Goal: Entertainment & Leisure: Consume media (video, audio)

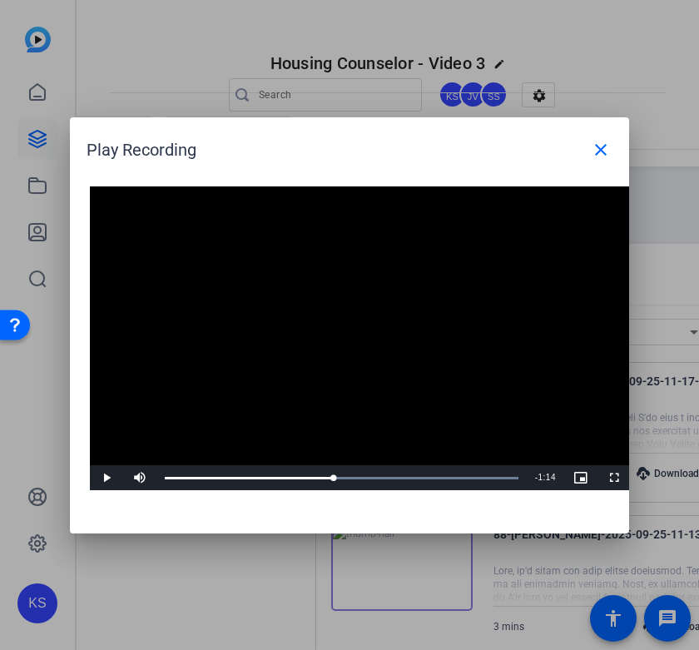
scroll to position [348, 0]
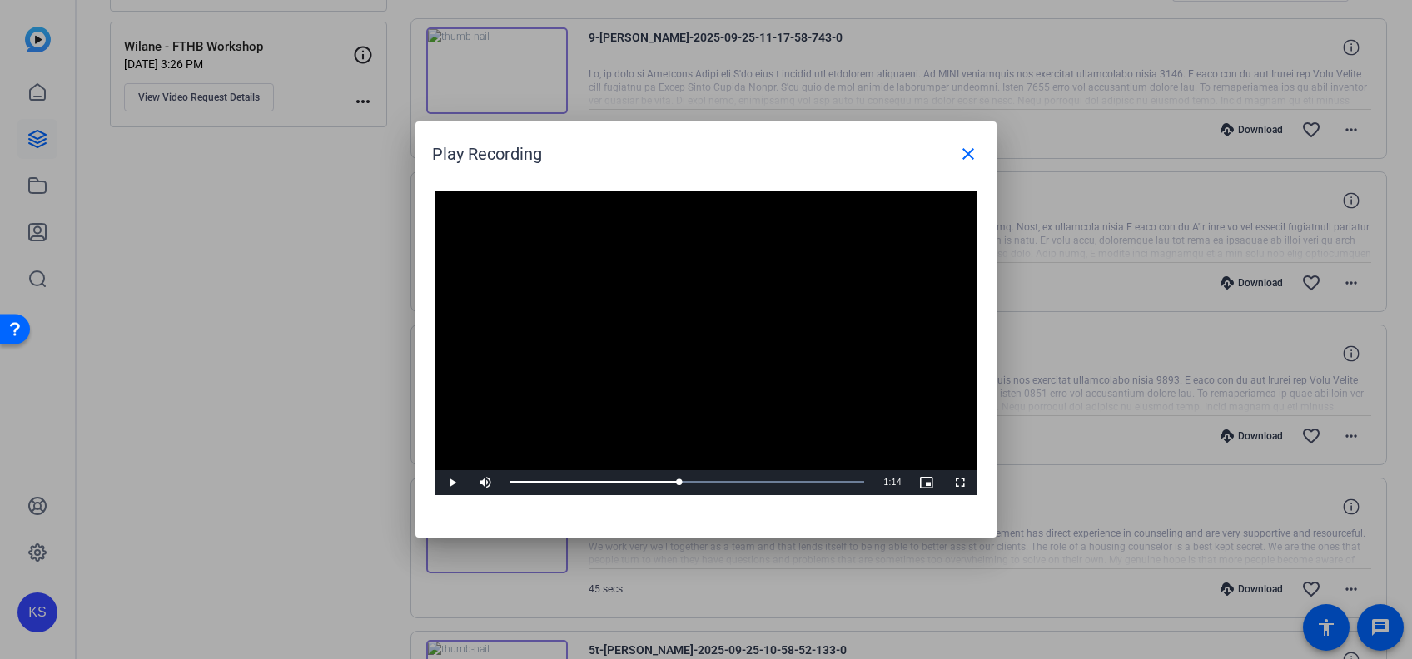
click at [221, 500] on div at bounding box center [706, 329] width 1412 height 659
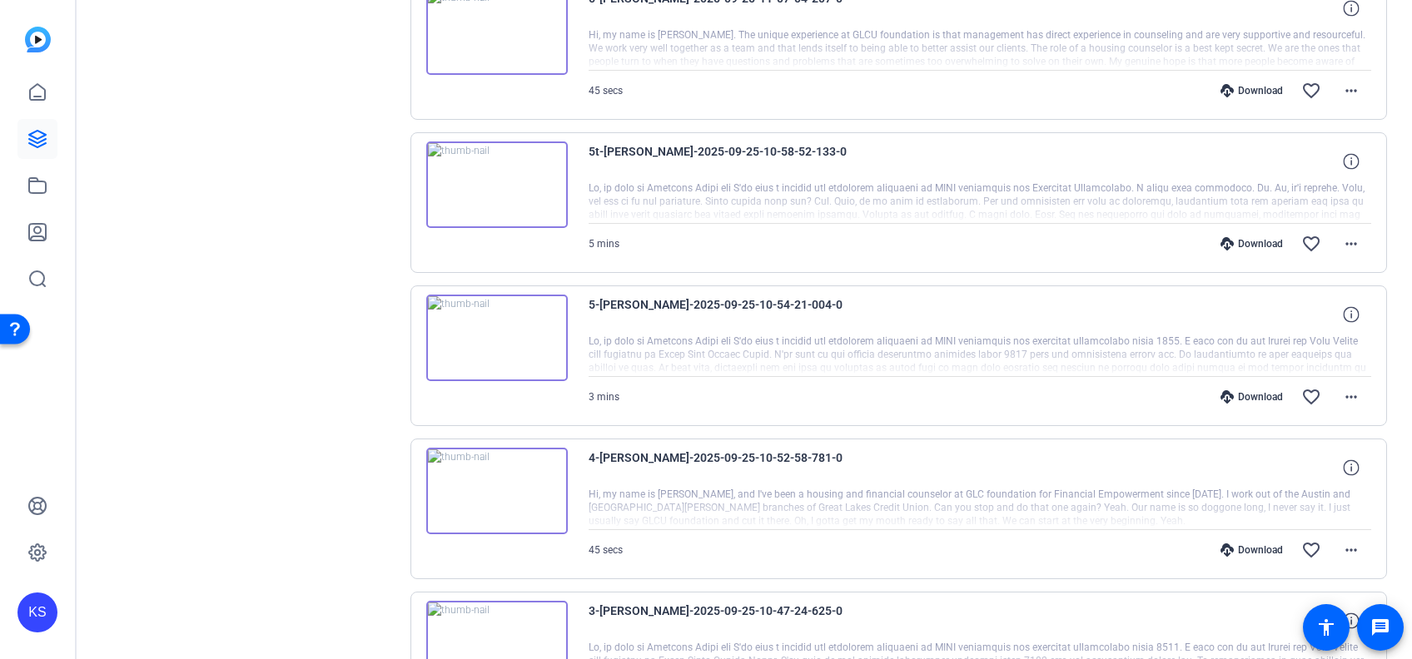
scroll to position [849, 0]
click at [486, 178] on img at bounding box center [497, 182] width 142 height 87
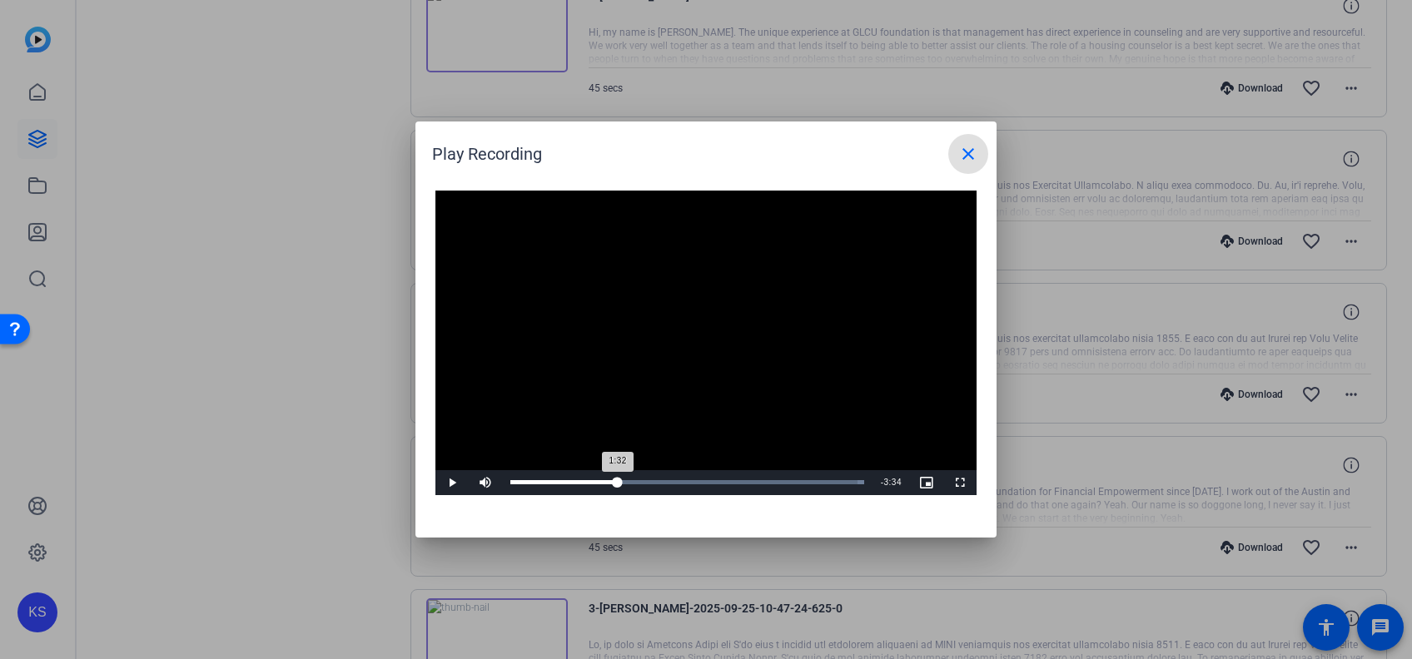
click at [618, 481] on div "Loaded : 100.00% 1:32 1:32" at bounding box center [687, 482] width 354 height 4
click at [590, 433] on video "Video Player" at bounding box center [705, 343] width 541 height 305
click at [287, 580] on div at bounding box center [706, 329] width 1412 height 659
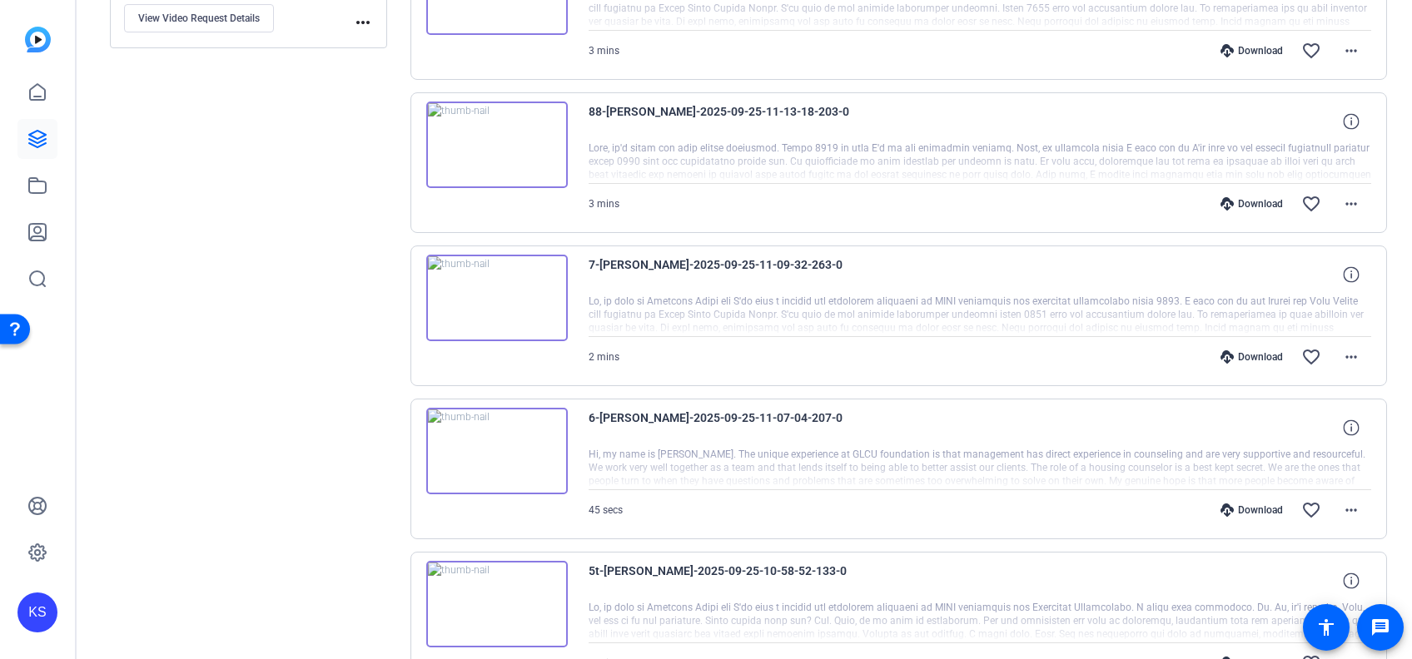
scroll to position [0, 0]
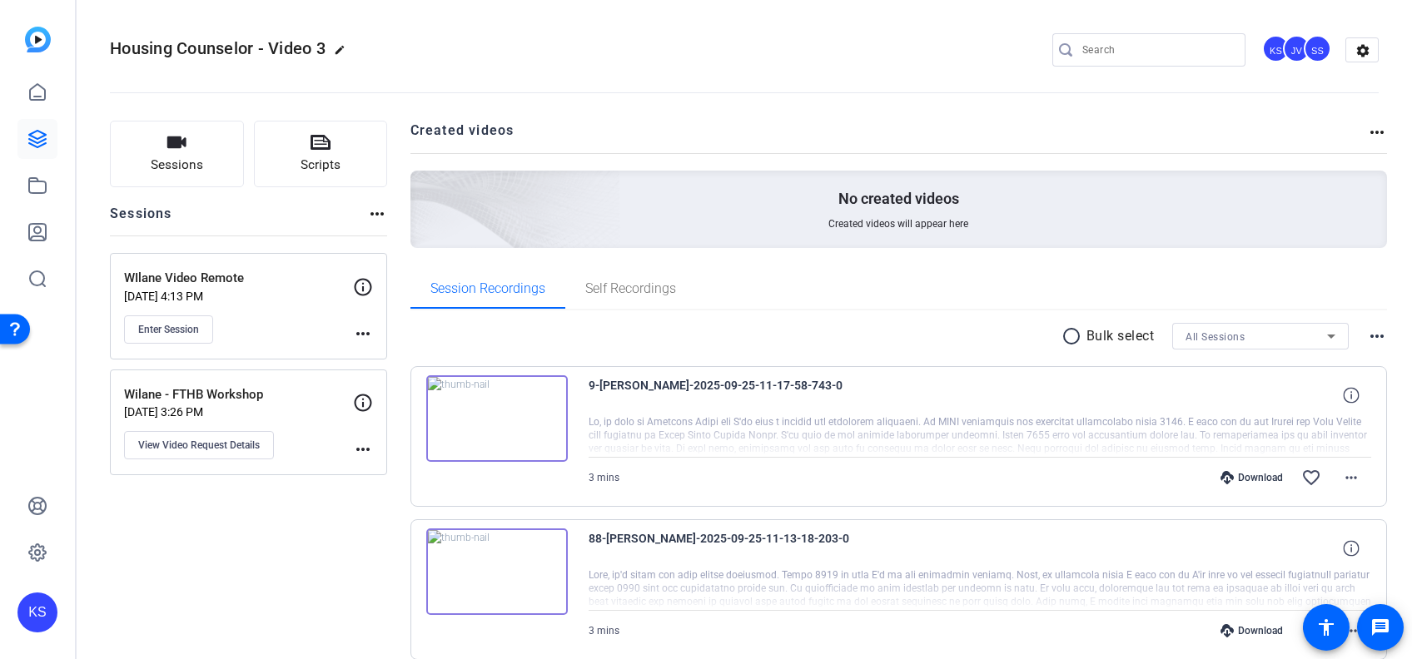
click at [509, 406] on img at bounding box center [497, 419] width 142 height 87
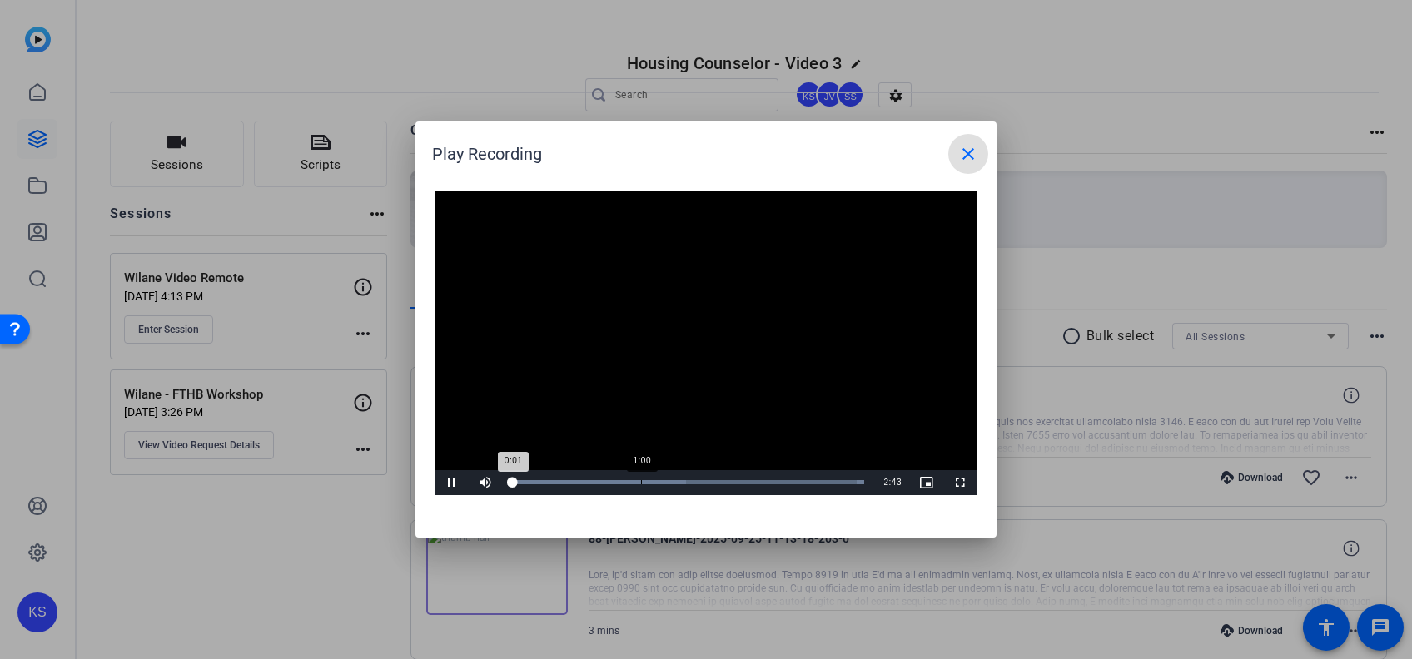
click at [640, 481] on div "Loaded : 100.00% 1:00 0:01" at bounding box center [687, 482] width 354 height 4
click at [625, 406] on video "Video Player" at bounding box center [705, 343] width 541 height 305
click at [699, 480] on div "Loaded : 100.00% 1:41 1:41" at bounding box center [687, 482] width 354 height 4
click at [454, 483] on span "Video Player" at bounding box center [451, 483] width 33 height 0
click at [599, 417] on video "Video Player" at bounding box center [705, 343] width 541 height 305
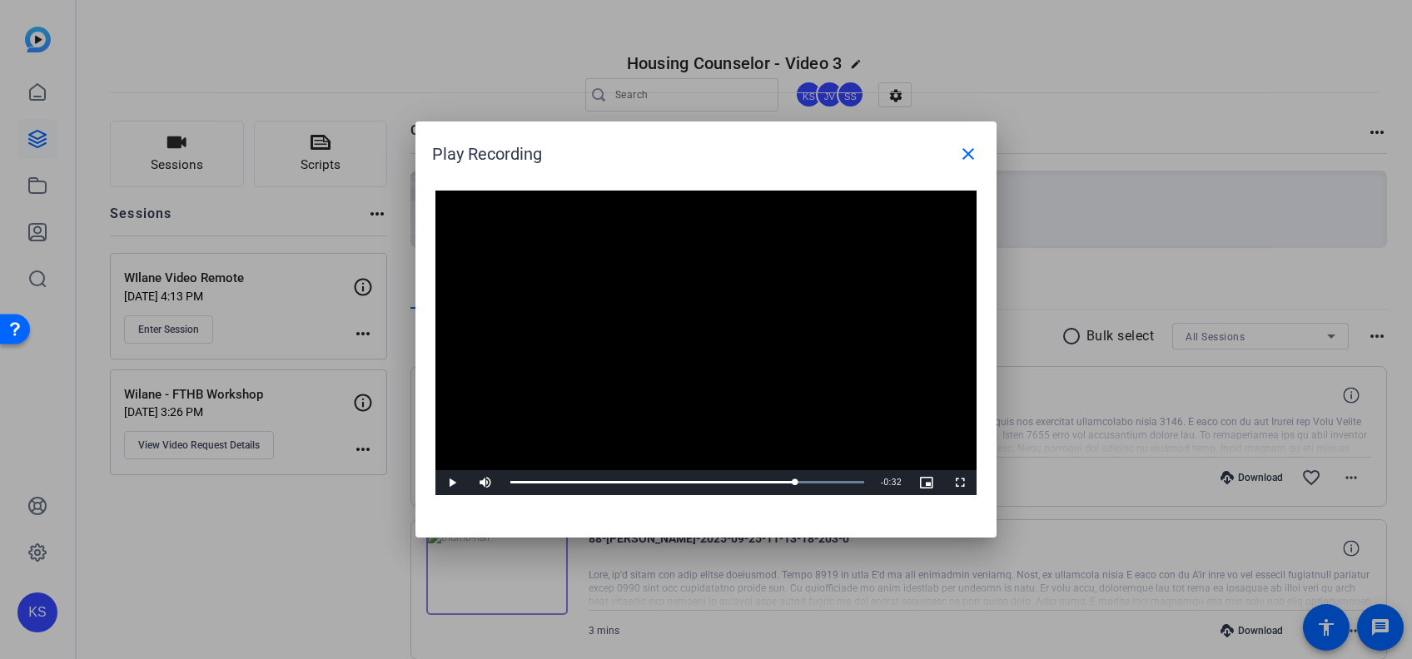
click at [599, 417] on video "Video Player" at bounding box center [705, 343] width 541 height 305
click at [449, 483] on span "Video Player" at bounding box center [451, 483] width 33 height 0
click at [699, 483] on span "Video Player" at bounding box center [959, 483] width 33 height 0
click at [699, 160] on mat-icon "close" at bounding box center [968, 154] width 20 height 20
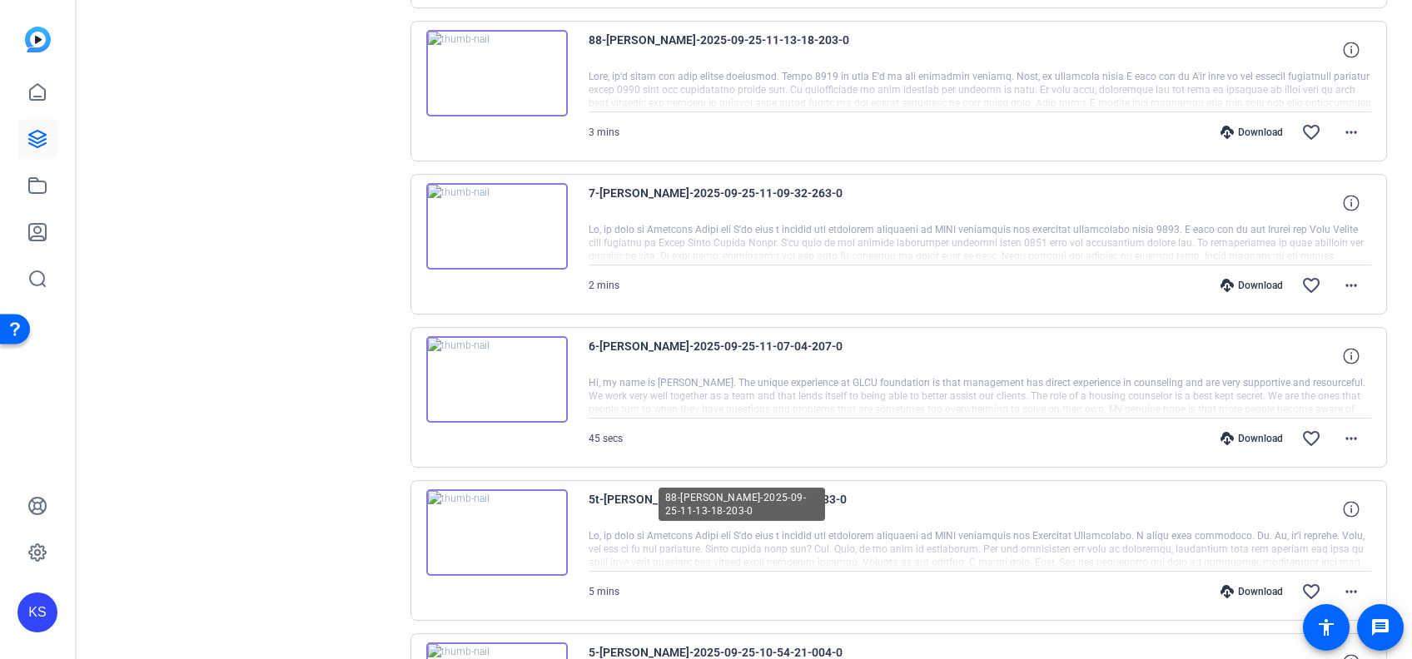
scroll to position [545, 0]
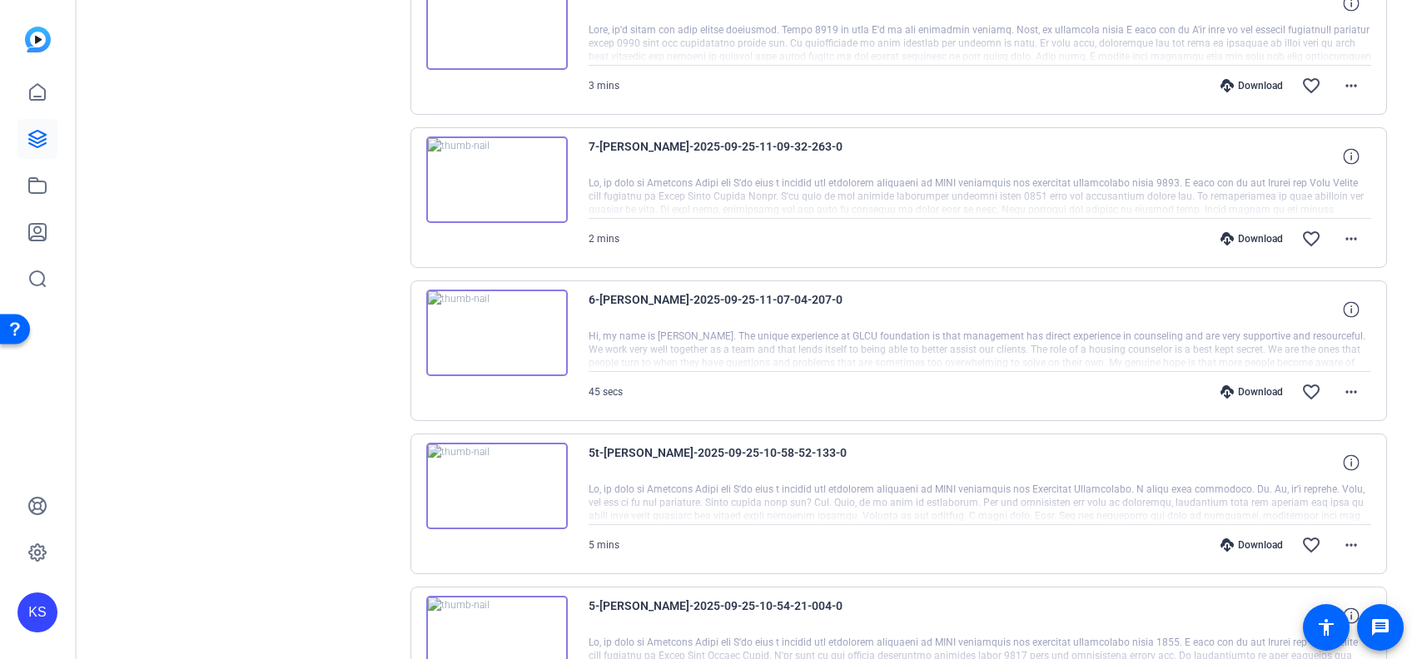
click at [500, 473] on img at bounding box center [497, 486] width 142 height 87
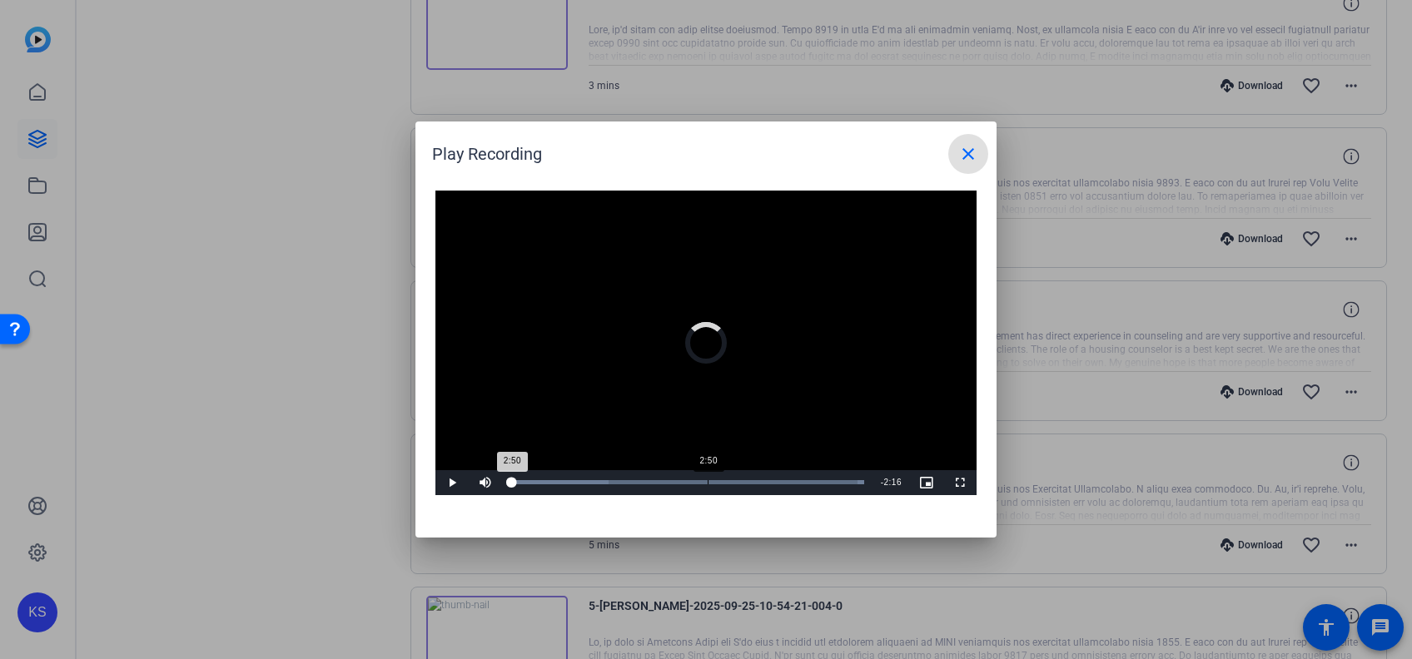
click at [699, 483] on div "2:50" at bounding box center [708, 482] width 1 height 4
click at [627, 485] on div "Loaded : 100.00% 1:41 2:56" at bounding box center [687, 482] width 371 height 25
click at [585, 479] on div "Loaded : 100.00% 1:04 1:04" at bounding box center [687, 482] width 371 height 25
click at [625, 326] on video "Video Player" at bounding box center [705, 343] width 541 height 305
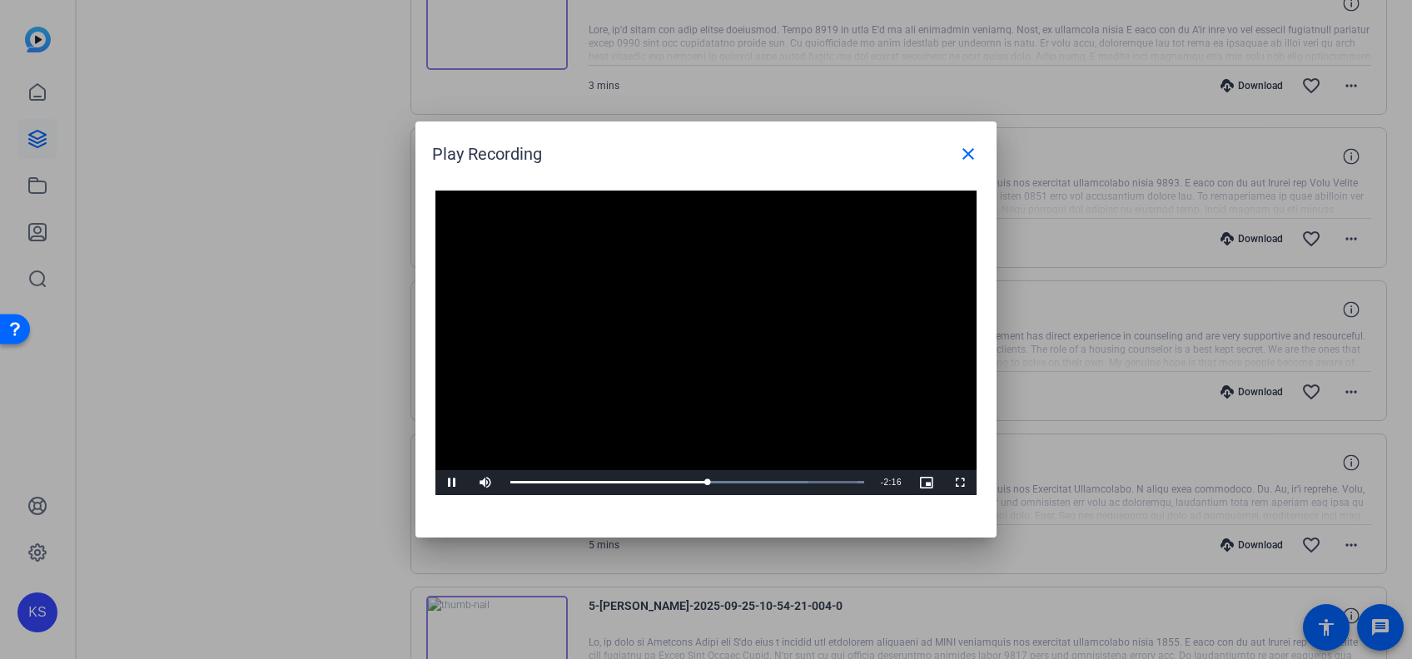
click at [647, 425] on video "Video Player" at bounding box center [705, 343] width 541 height 305
click at [699, 153] on mat-icon "close" at bounding box center [968, 154] width 20 height 20
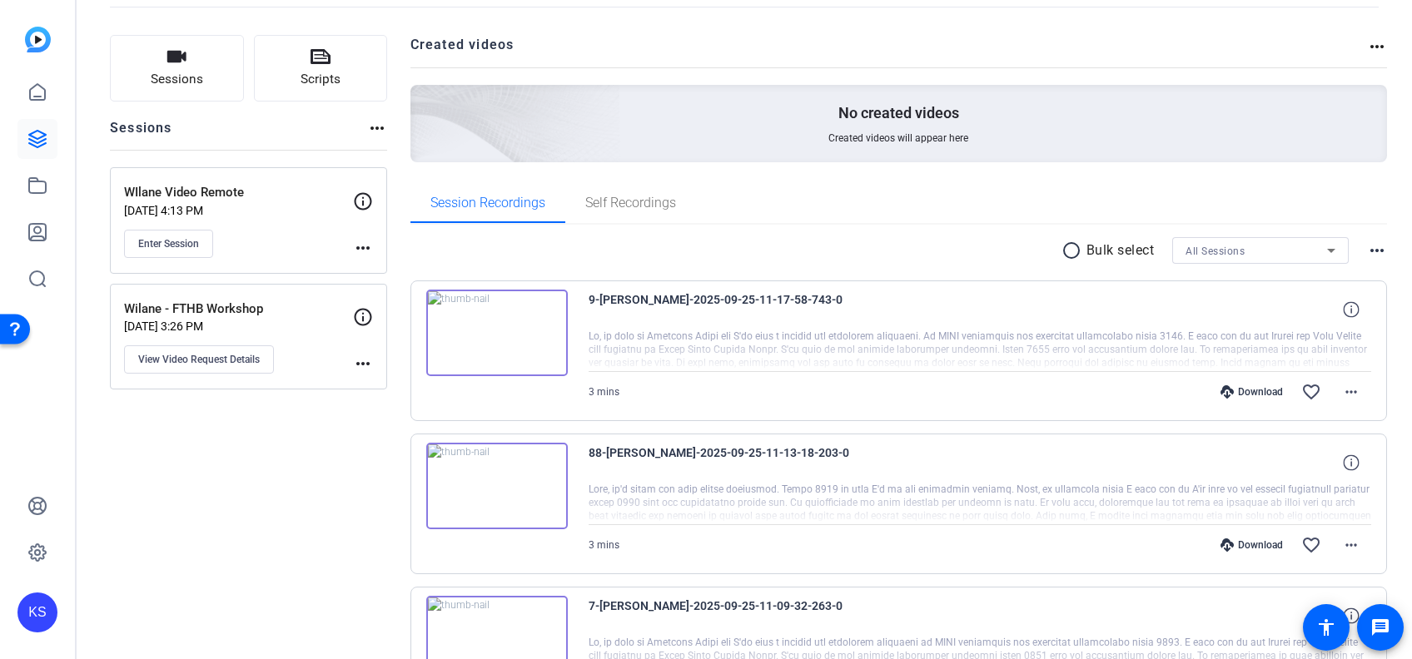
scroll to position [0, 0]
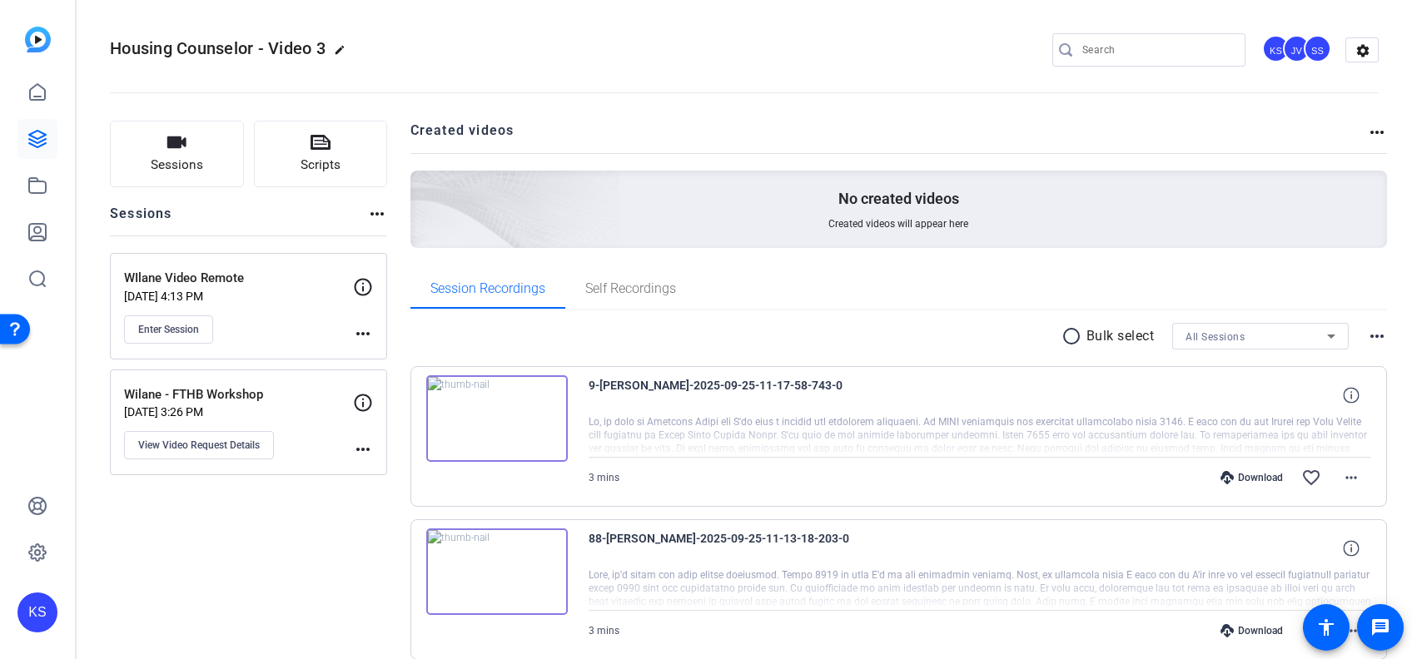
click at [495, 411] on img at bounding box center [497, 419] width 142 height 87
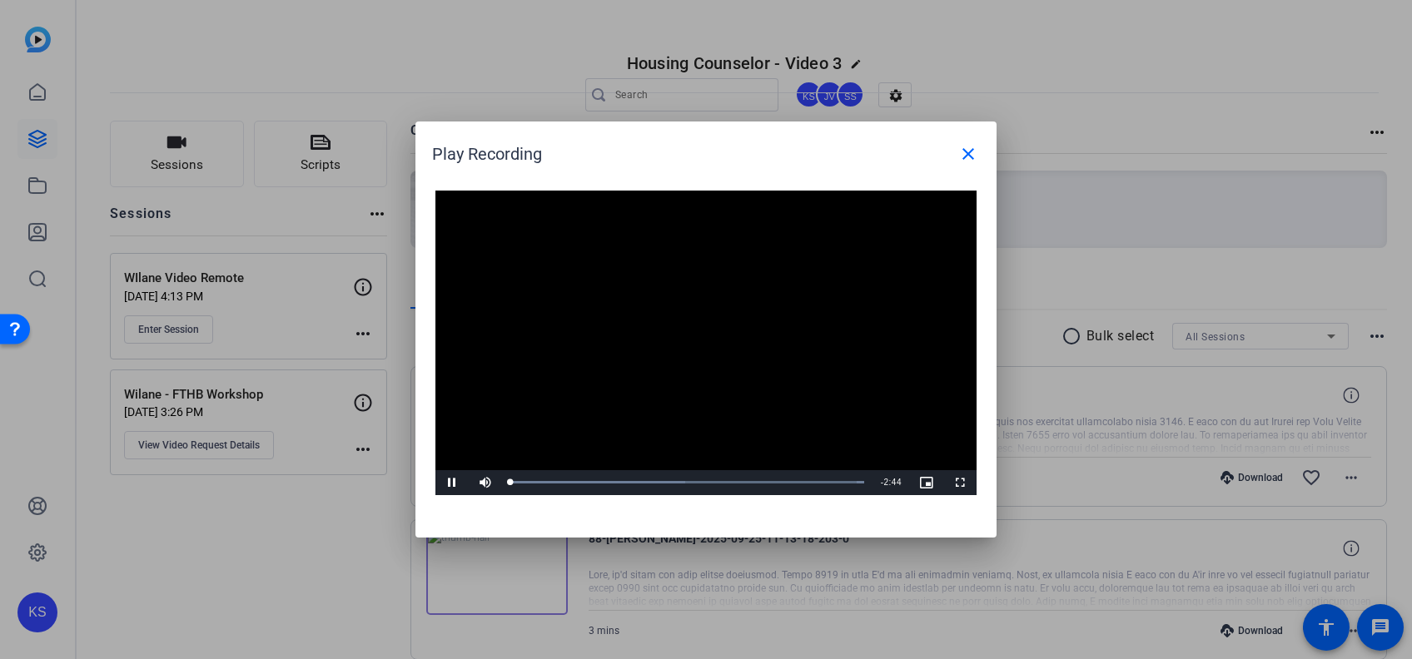
click at [691, 326] on video "Video Player" at bounding box center [705, 343] width 541 height 305
click at [699, 480] on div "Loaded : 100.00% 2:08 0:00" at bounding box center [687, 482] width 371 height 25
click at [455, 483] on span "Video Player" at bounding box center [451, 483] width 33 height 0
click at [669, 477] on div "Loaded : 100.00% 1:13 1:13" at bounding box center [687, 482] width 371 height 25
click at [639, 453] on video "Video Player" at bounding box center [705, 343] width 541 height 305
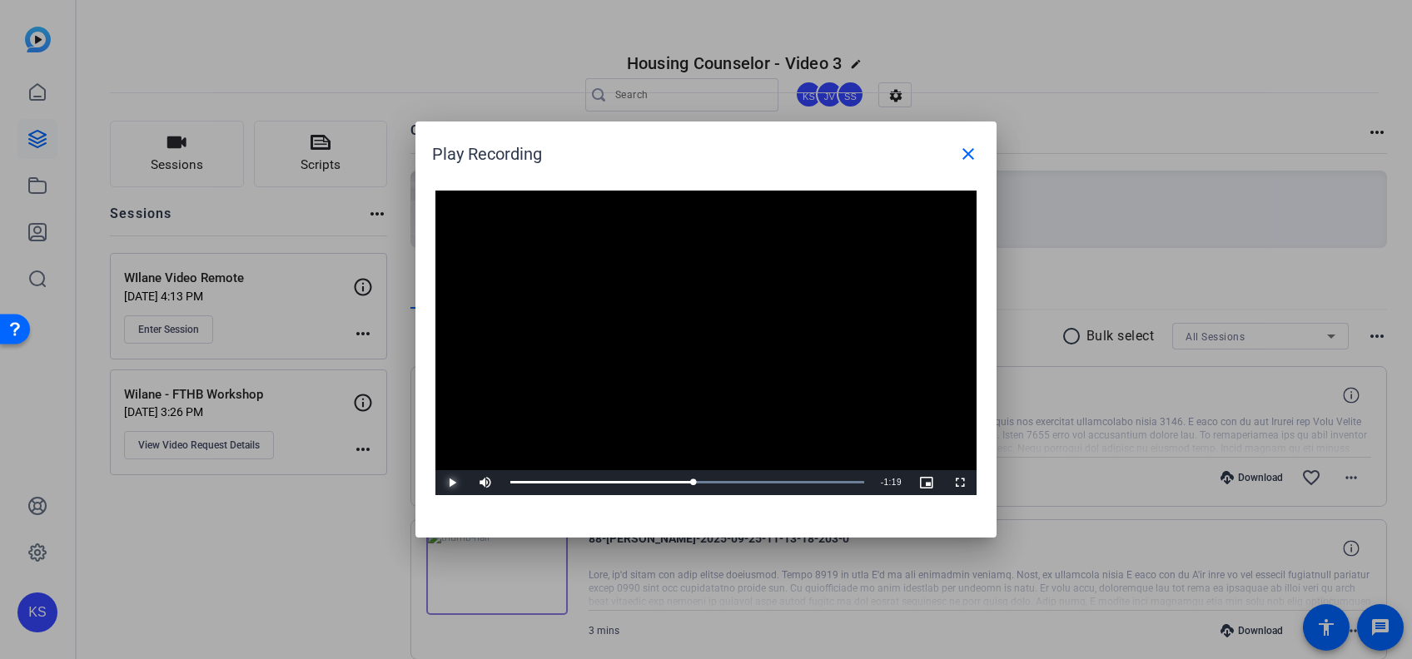
click at [453, 483] on span "Video Player" at bounding box center [451, 483] width 33 height 0
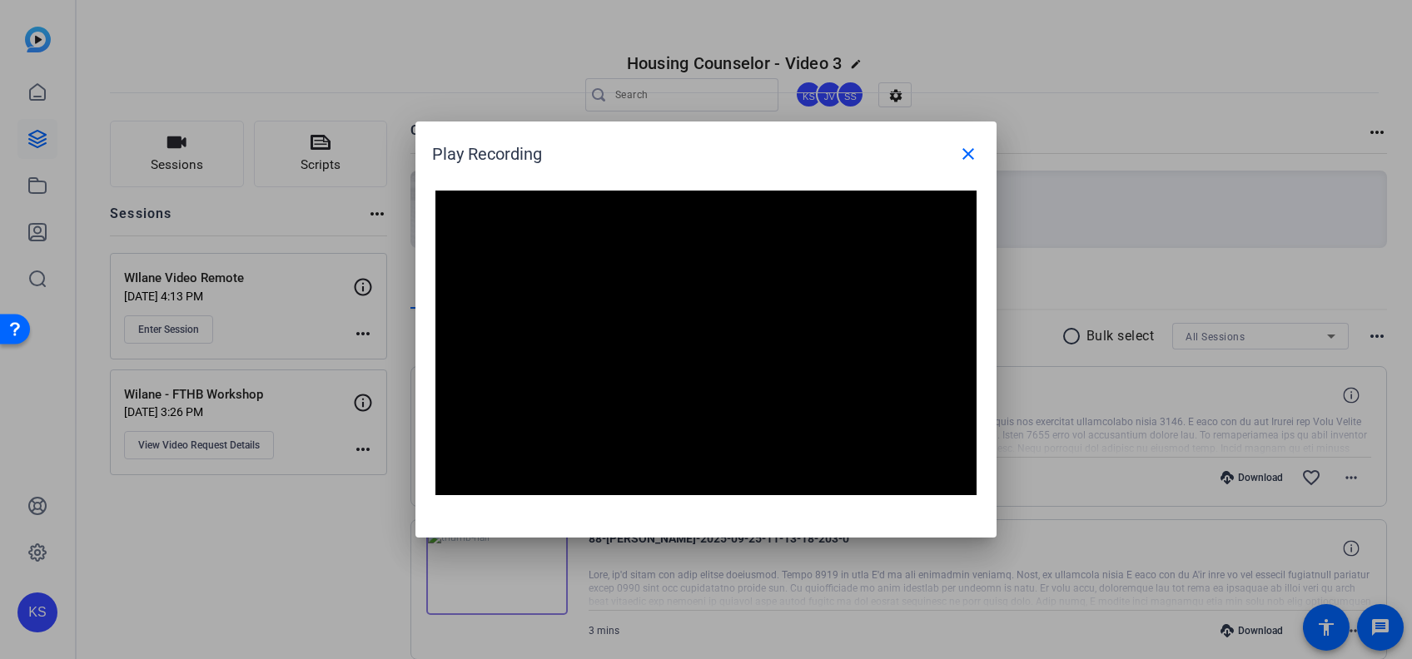
click at [276, 601] on div at bounding box center [706, 329] width 1412 height 659
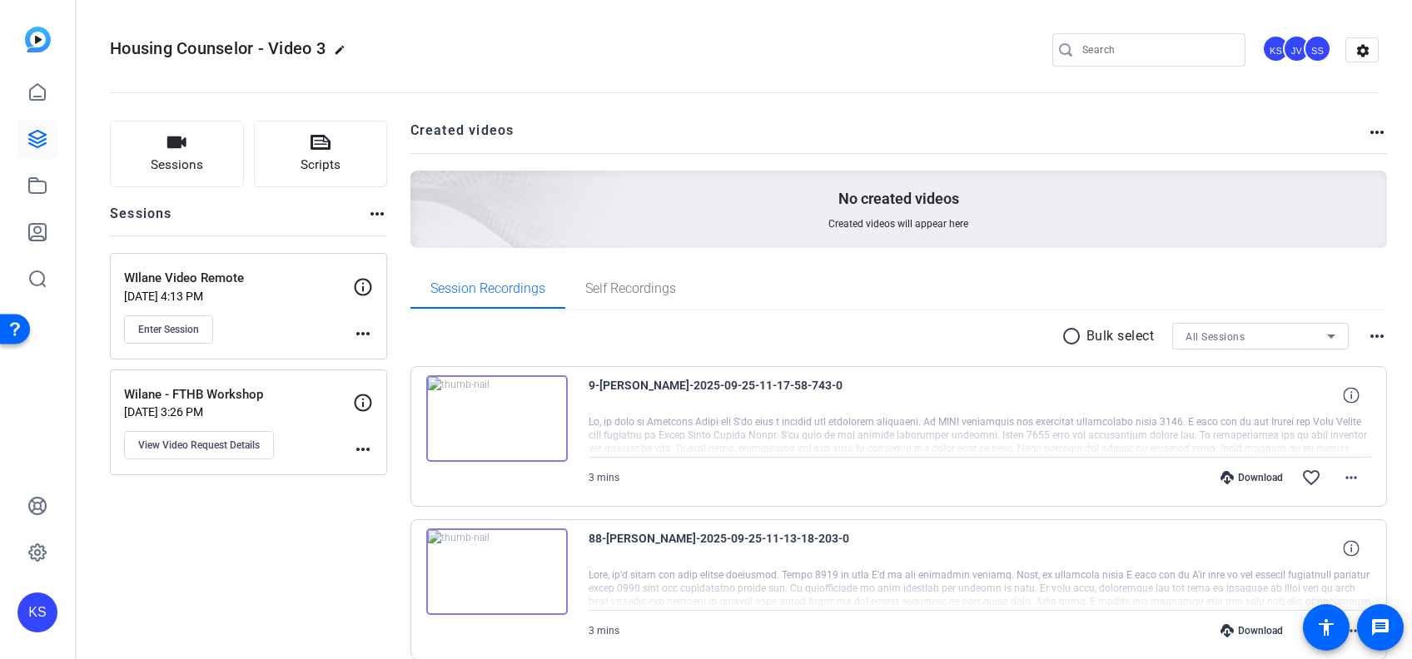
click at [493, 425] on img at bounding box center [497, 419] width 142 height 87
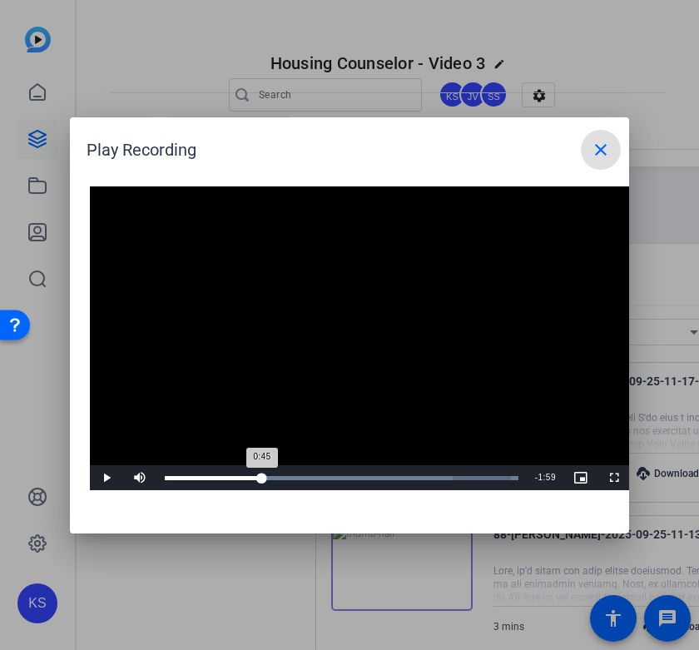
click at [261, 473] on div "Loaded : 100.00% 0:45 0:45" at bounding box center [342, 477] width 371 height 25
click at [355, 476] on div "Loaded : 100.00% 1:28 1:28" at bounding box center [342, 478] width 354 height 4
click at [378, 473] on div "Loaded : 100.00% 1:38 1:39" at bounding box center [342, 477] width 371 height 25
click at [373, 336] on video "Video Player" at bounding box center [360, 339] width 541 height 305
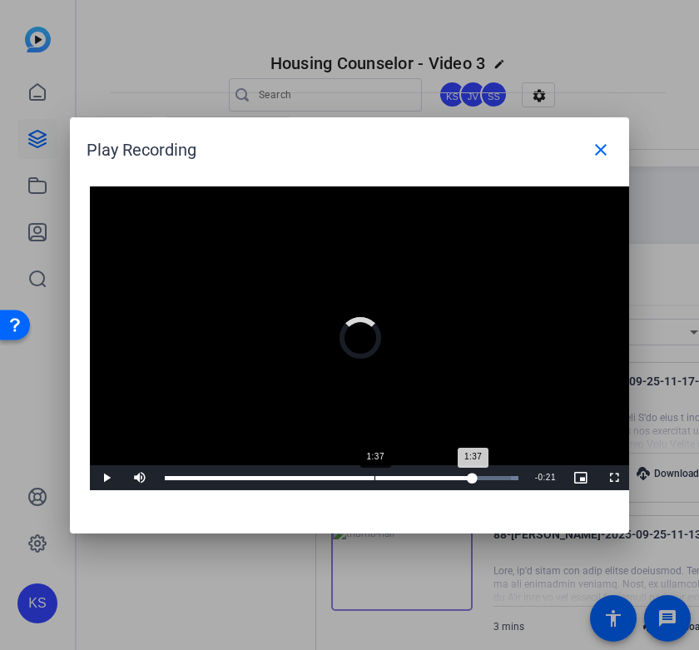
click at [375, 478] on div "1:37" at bounding box center [375, 478] width 1 height 4
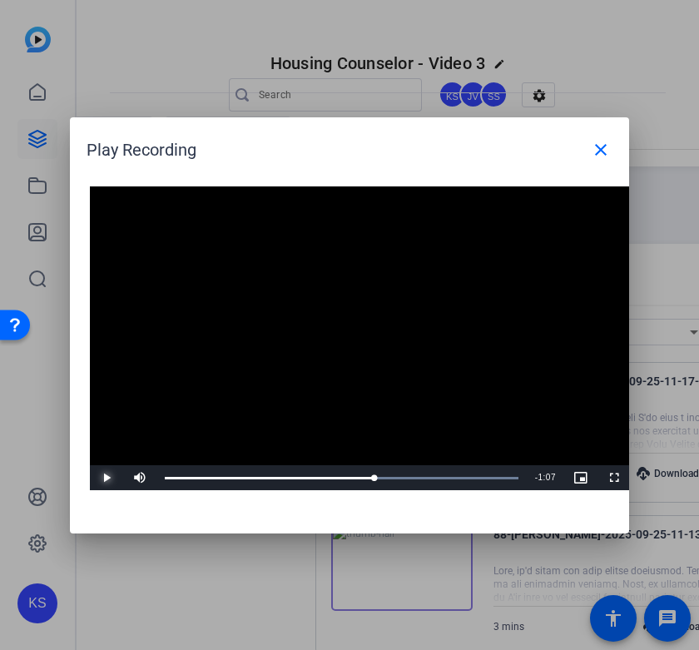
click at [106, 478] on span "Video Player" at bounding box center [106, 478] width 33 height 0
click at [396, 477] on div "Loaded : 100.00% 1:47 1:42" at bounding box center [342, 478] width 354 height 4
click at [443, 356] on video "Video Player" at bounding box center [360, 339] width 541 height 305
click at [415, 476] on div "Loaded : 100.00% 1:56 1:56" at bounding box center [342, 478] width 354 height 4
click at [109, 478] on span "Video Player" at bounding box center [106, 478] width 33 height 0
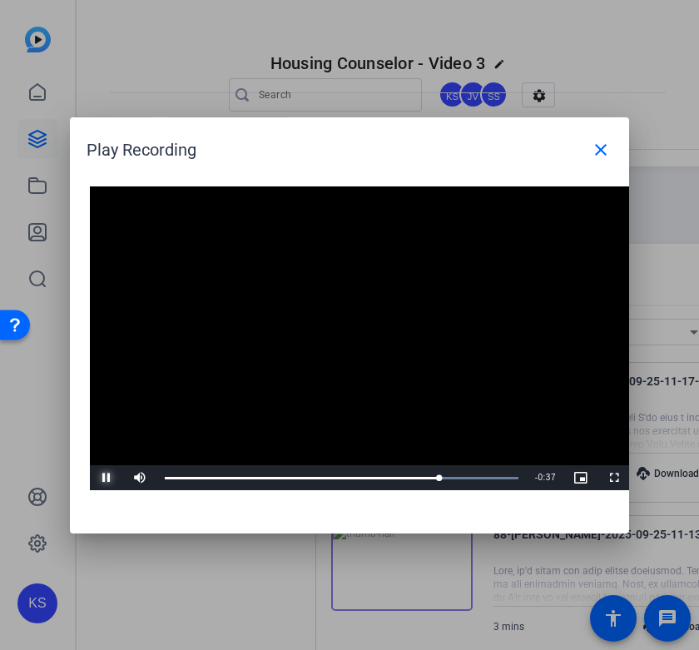
click at [109, 478] on span "Video Player" at bounding box center [106, 478] width 33 height 0
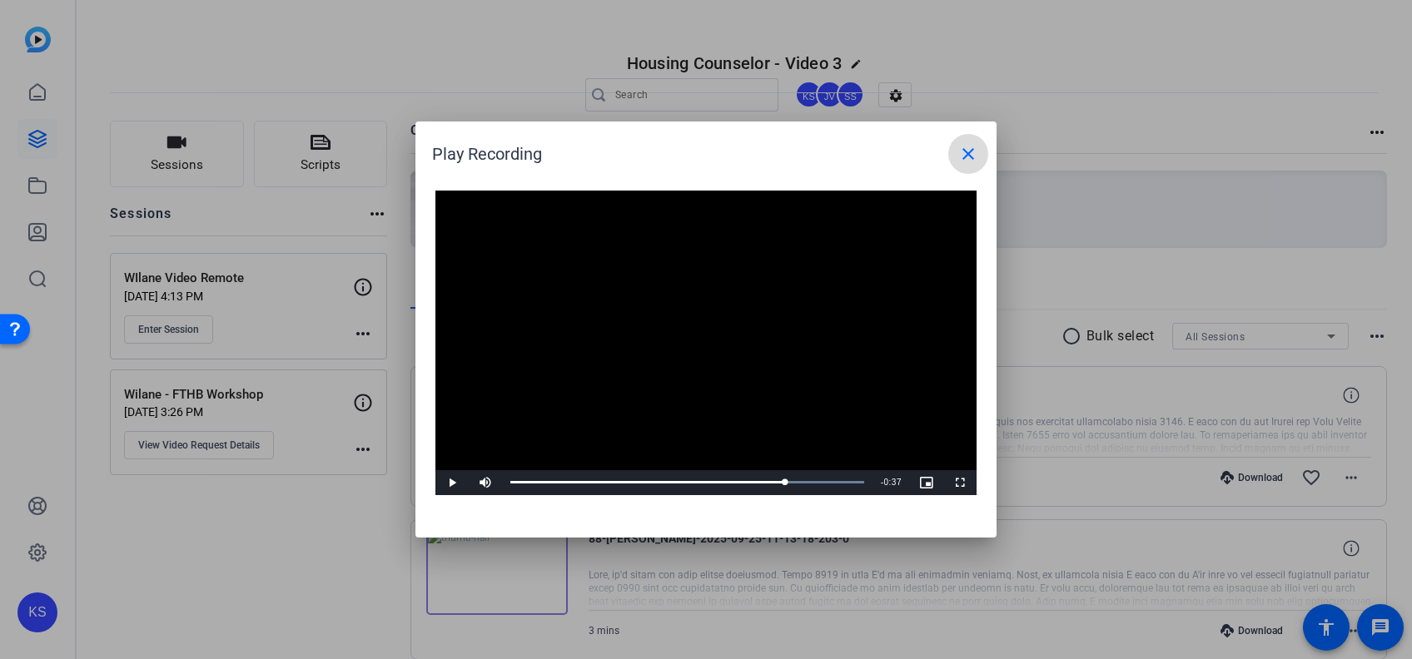
click at [699, 157] on mat-icon "close" at bounding box center [968, 154] width 20 height 20
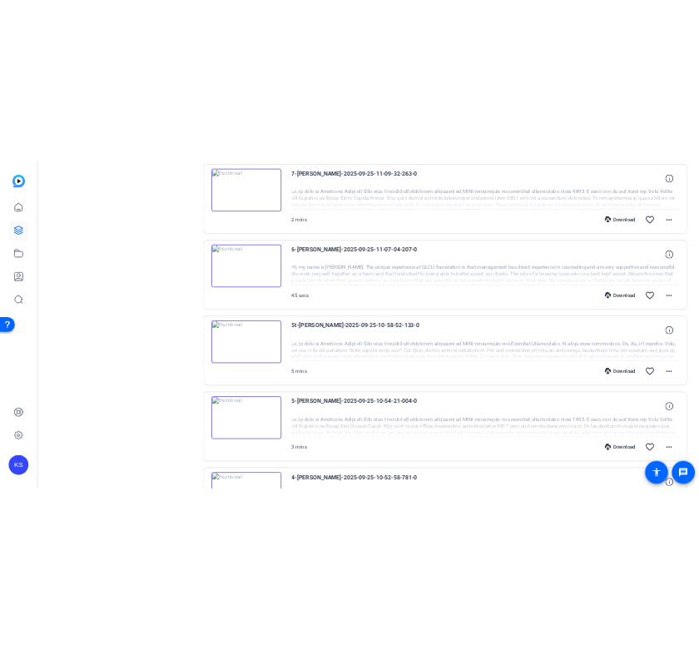
scroll to position [668, 0]
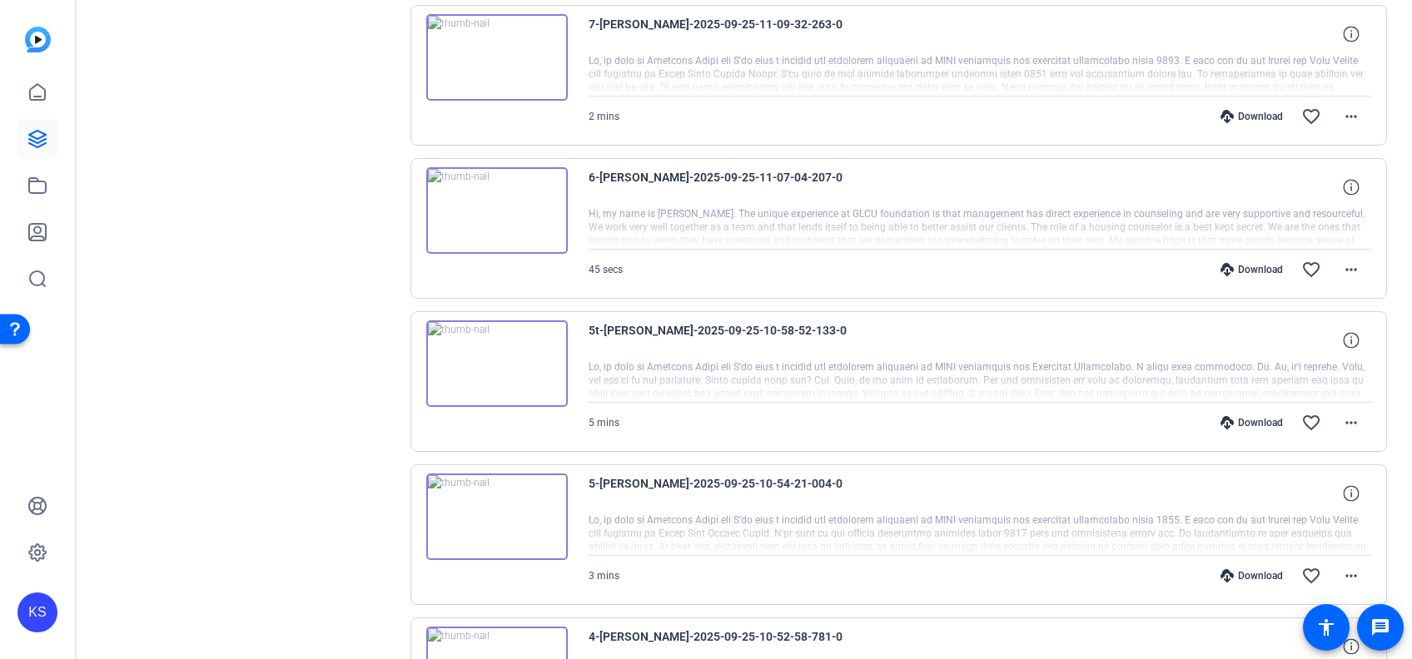
click at [492, 350] on img at bounding box center [497, 364] width 142 height 87
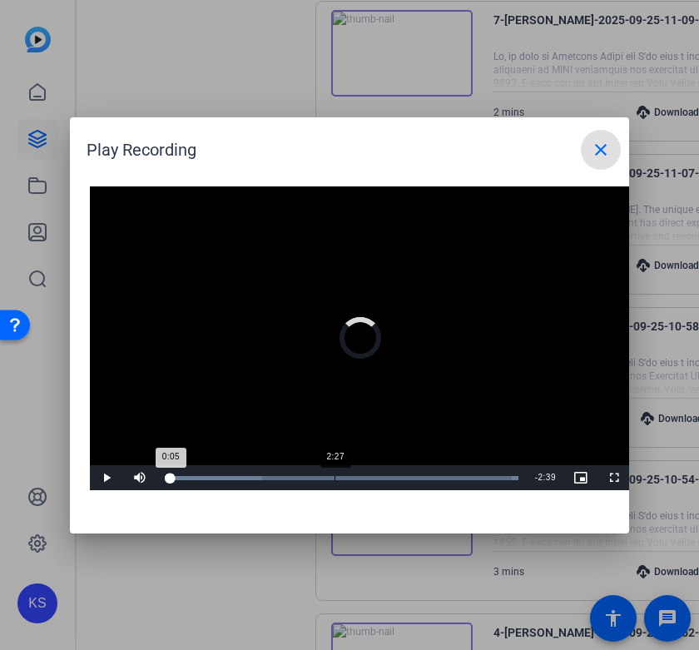
click at [335, 478] on div "2:27" at bounding box center [335, 478] width 1 height 4
click at [323, 477] on div "2:16" at bounding box center [323, 478] width 1 height 4
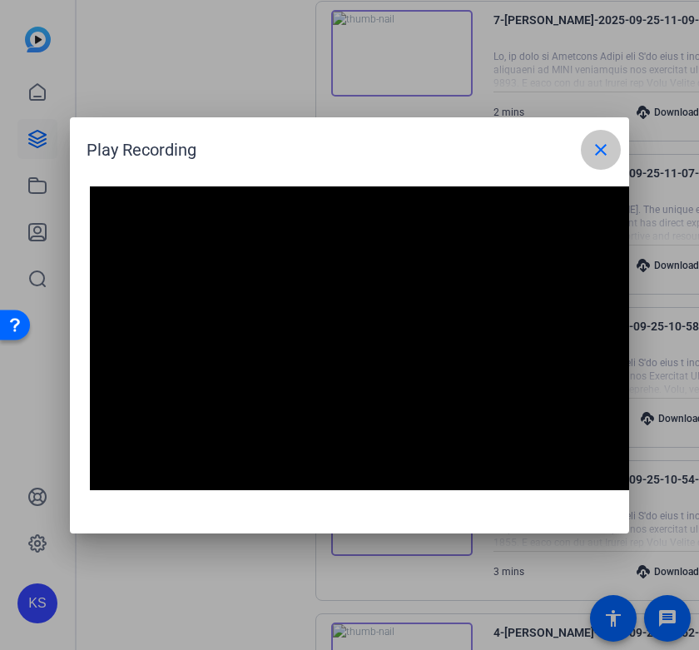
click at [596, 148] on mat-icon "close" at bounding box center [601, 150] width 20 height 20
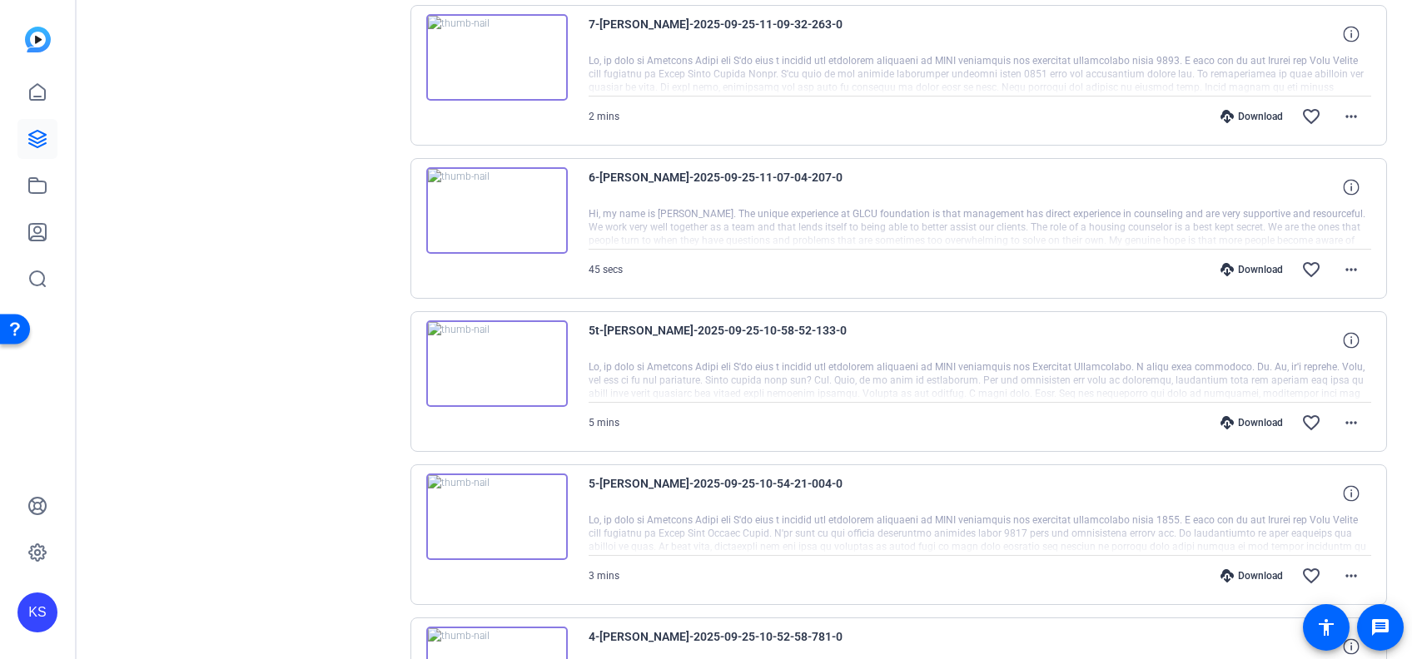
click at [501, 362] on img at bounding box center [497, 364] width 142 height 87
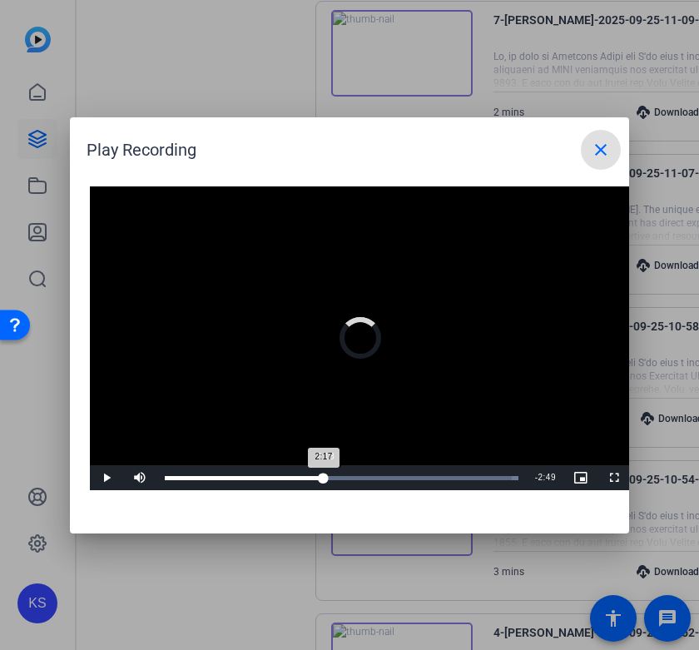
click at [324, 476] on div "Loaded : 100.00% 2:18 2:17" at bounding box center [342, 478] width 354 height 4
click at [278, 478] on div "Loaded : 100.00% 1:38 1:38" at bounding box center [342, 478] width 354 height 4
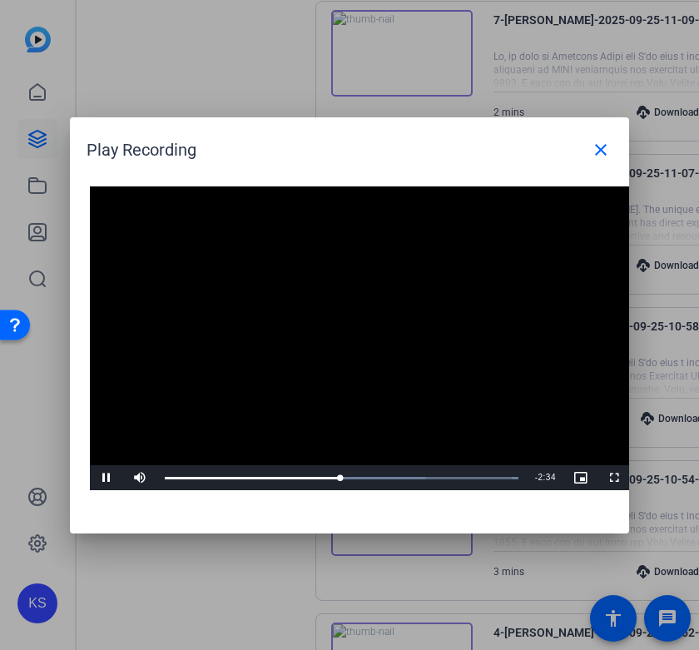
click at [182, 395] on video "Video Player" at bounding box center [360, 339] width 541 height 305
click at [599, 142] on mat-icon "close" at bounding box center [601, 150] width 20 height 20
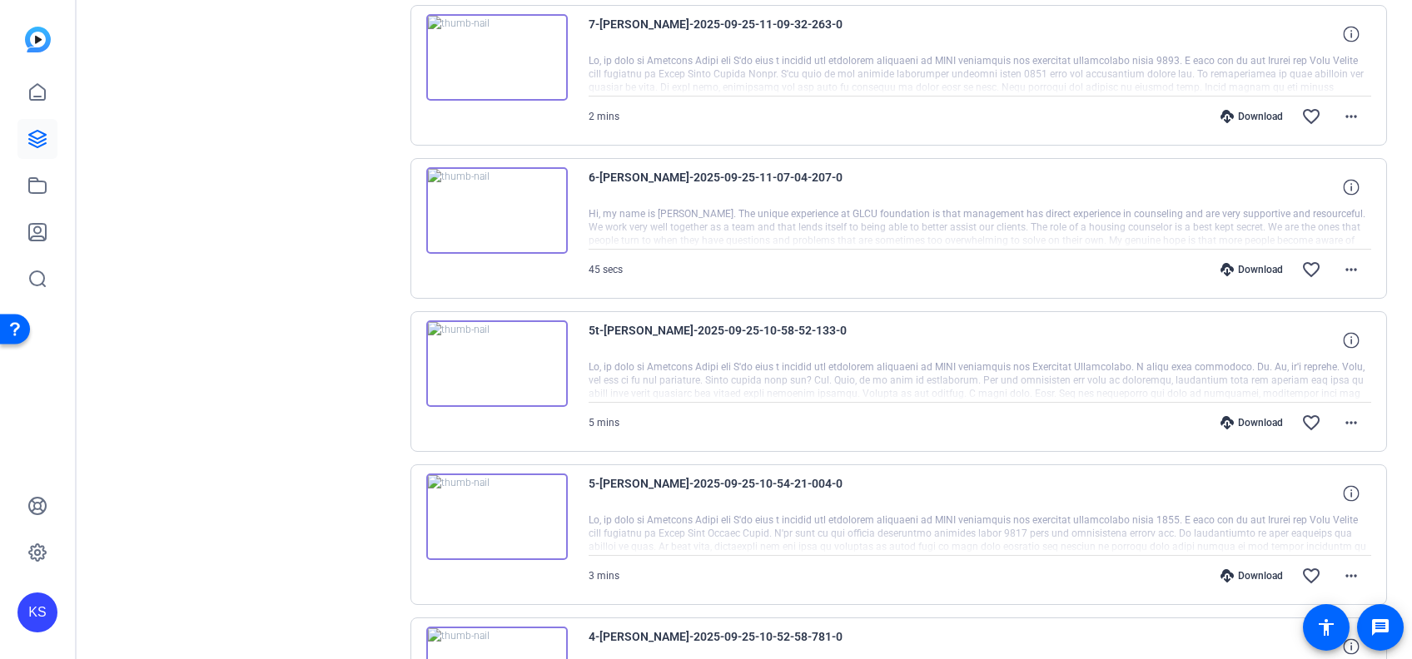
click at [495, 511] on img at bounding box center [497, 517] width 142 height 87
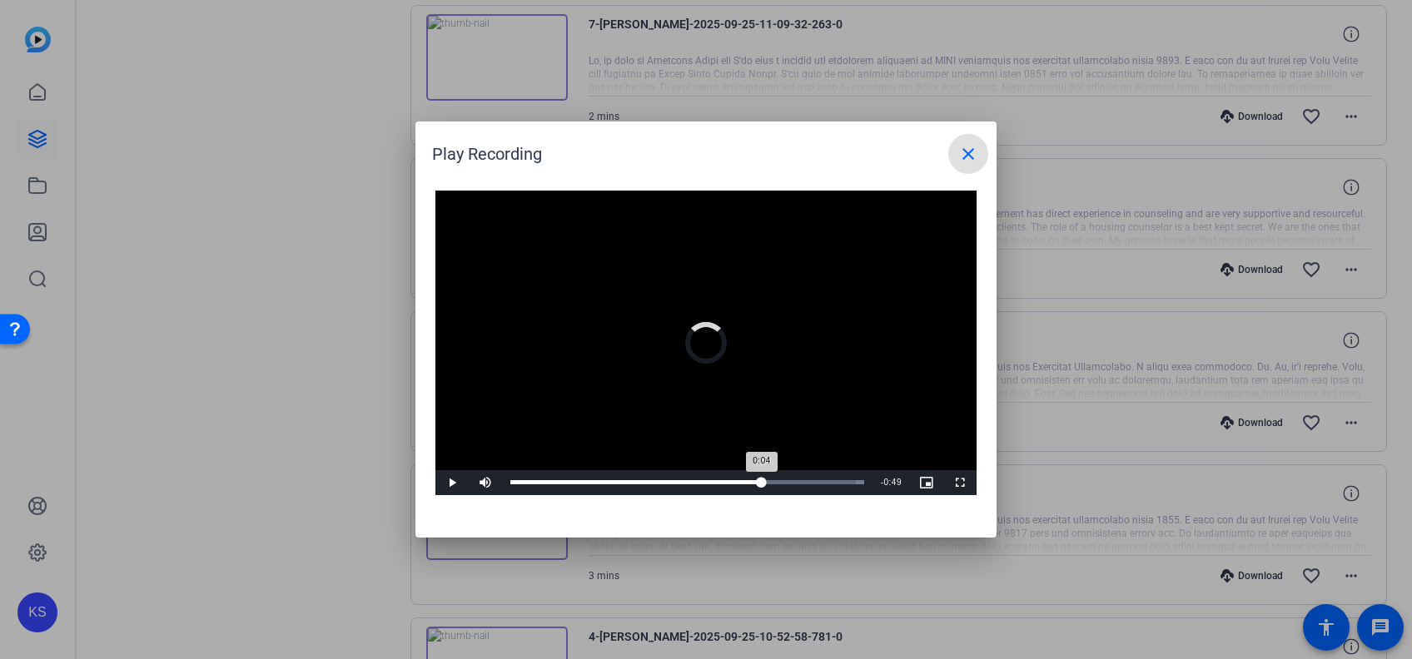
click at [699, 486] on div "Loaded : 100.00% 1:58 0:04" at bounding box center [687, 482] width 371 height 25
click at [699, 480] on div "Loaded : 100.00% 1:30 1:30" at bounding box center [687, 482] width 354 height 4
click at [699, 480] on div "Loaded : 100.00% 1:39 1:39" at bounding box center [687, 482] width 354 height 4
click at [629, 477] on div "Loaded : 100.00% 0:56 1:40" at bounding box center [687, 482] width 371 height 25
click at [589, 480] on div "Loaded : 100.00% 0:37 0:57" at bounding box center [687, 482] width 354 height 4
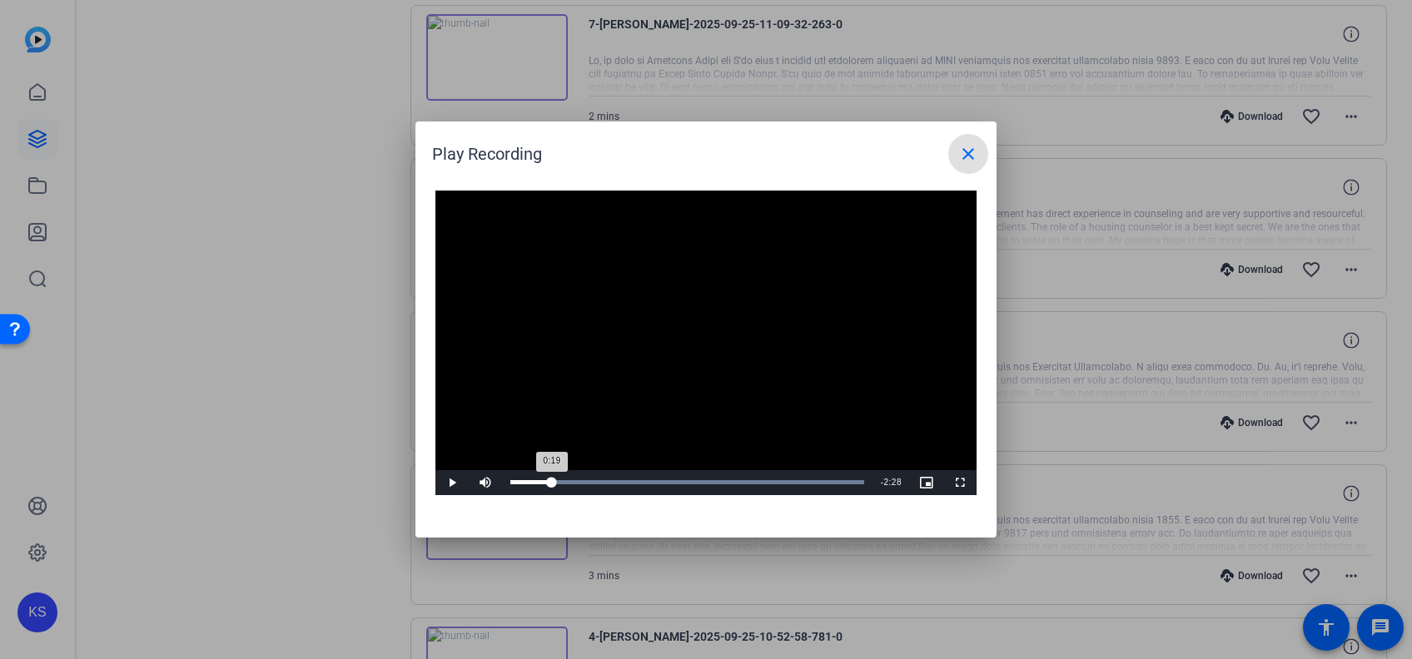
click at [552, 485] on div "Loaded : 100.00% 0:19 0:19" at bounding box center [687, 482] width 371 height 25
click at [699, 139] on span at bounding box center [968, 154] width 40 height 40
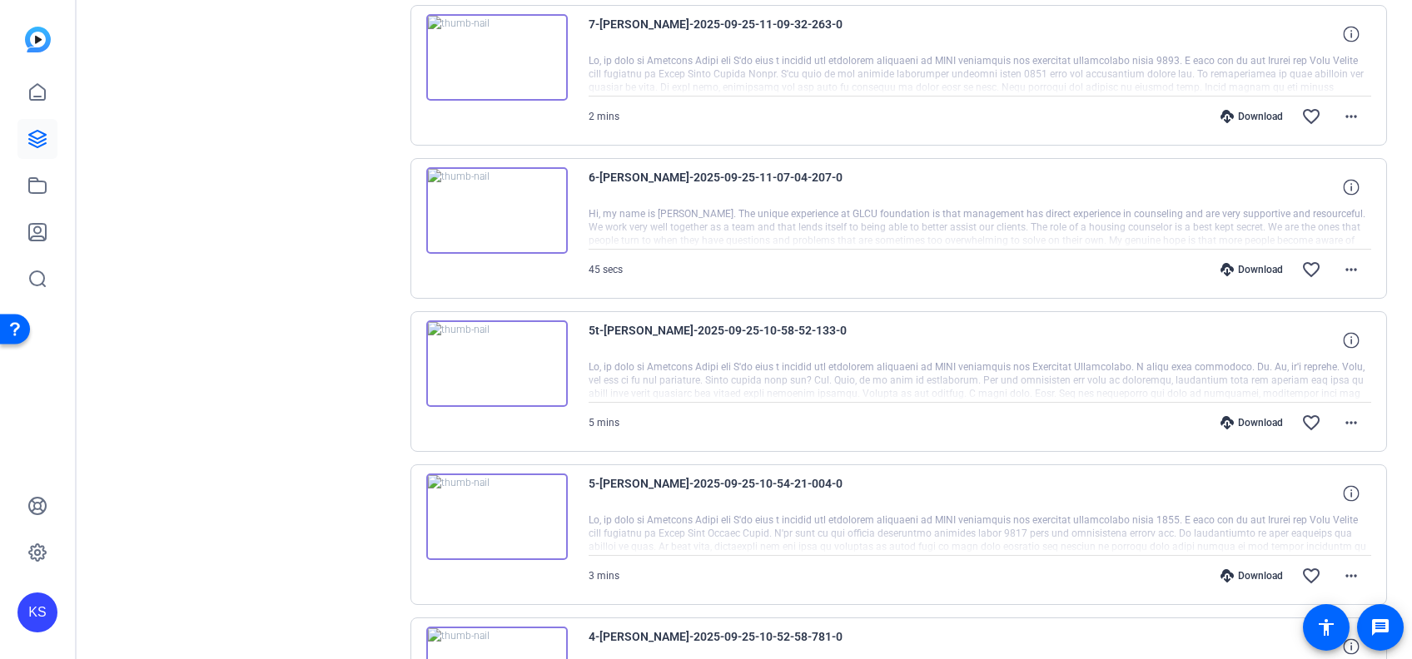
click at [497, 363] on img at bounding box center [497, 364] width 142 height 87
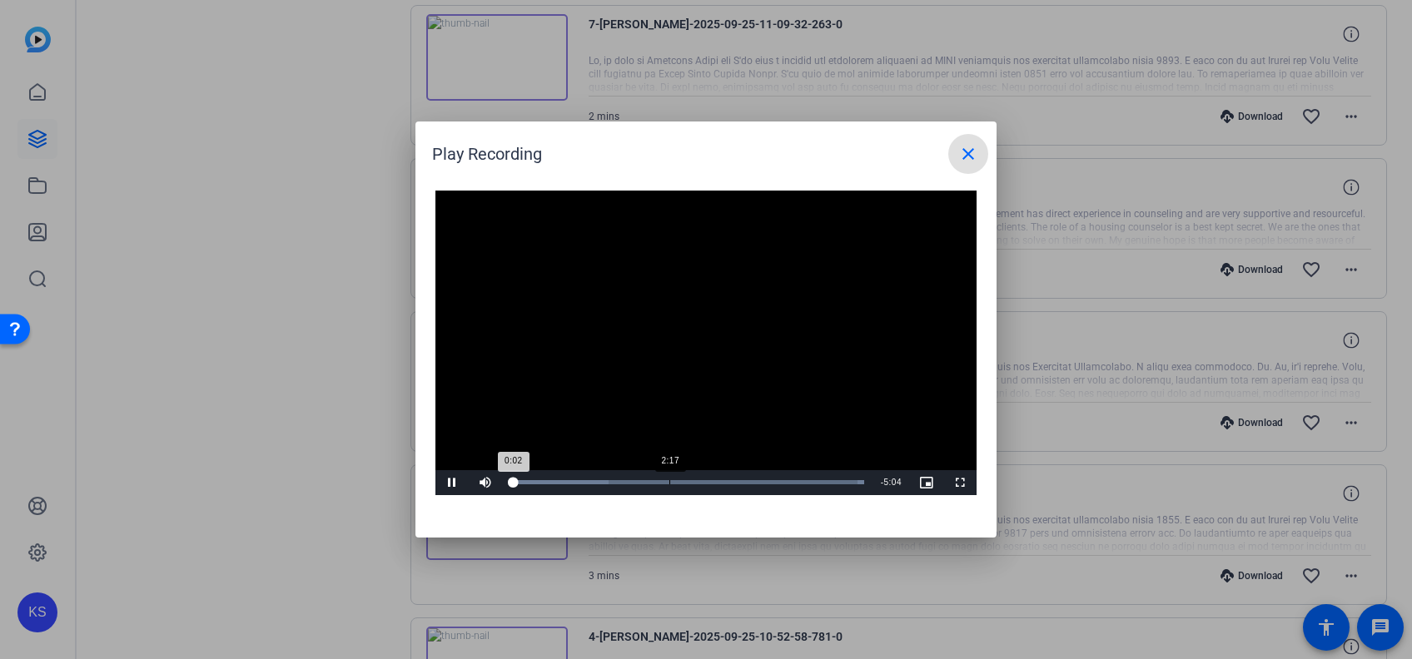
click at [669, 477] on div "Loaded : 100.00% 2:17 0:02" at bounding box center [687, 482] width 371 height 25
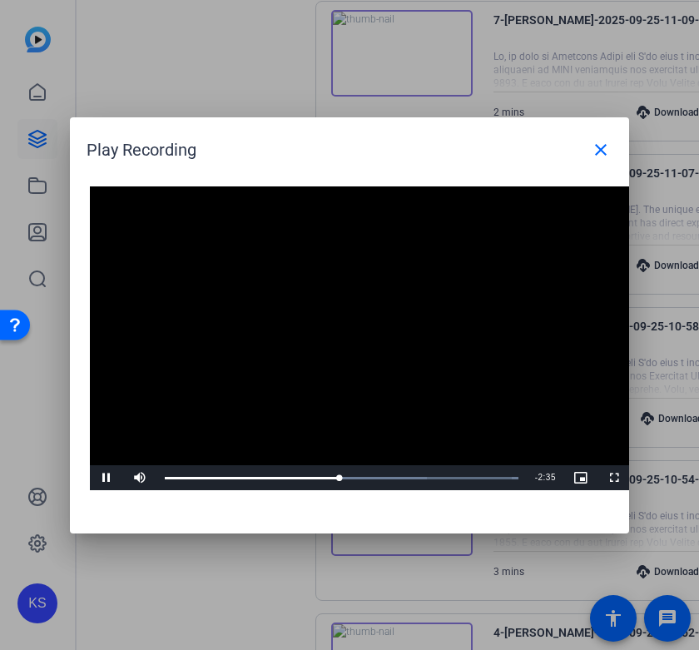
click at [429, 398] on video "Video Player" at bounding box center [360, 339] width 541 height 305
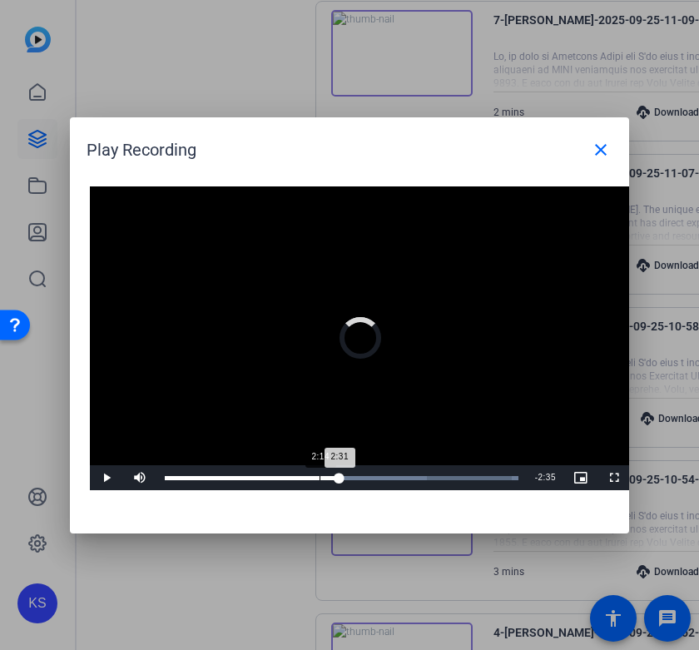
click at [320, 480] on div "2:14" at bounding box center [320, 478] width 1 height 4
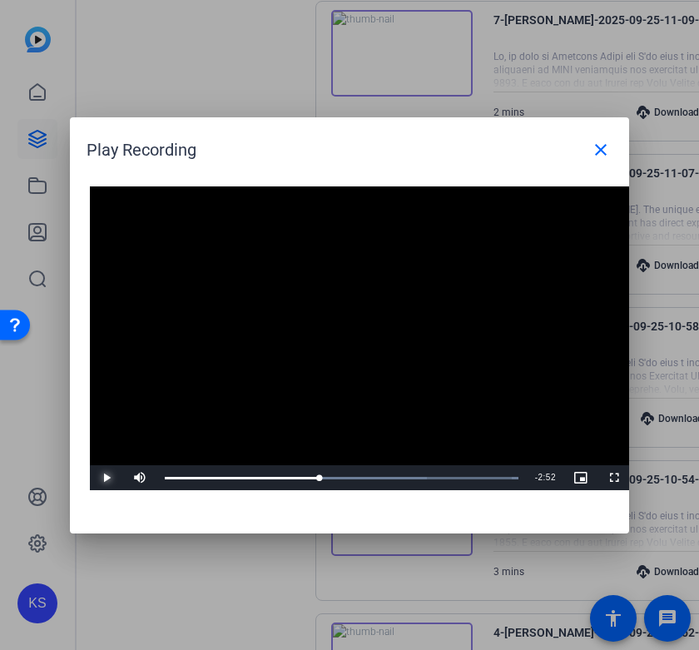
click at [105, 478] on span "Video Player" at bounding box center [106, 478] width 33 height 0
click at [604, 141] on mat-icon "close" at bounding box center [601, 150] width 20 height 20
